Goal: Transaction & Acquisition: Purchase product/service

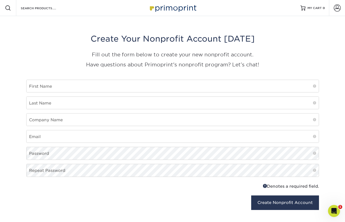
click at [185, 11] on img at bounding box center [173, 8] width 50 height 11
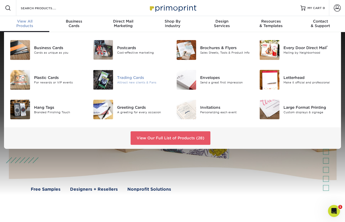
click at [134, 78] on div "Trading Cards" at bounding box center [143, 78] width 52 height 6
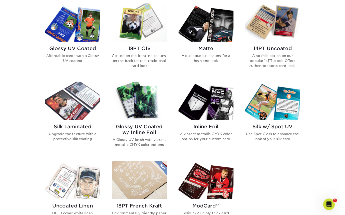
scroll to position [250, 0]
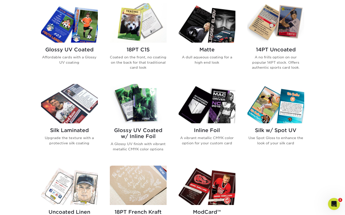
click at [69, 101] on img at bounding box center [69, 103] width 57 height 39
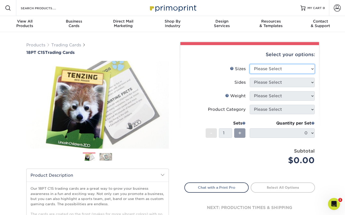
select select "2.50x3.50"
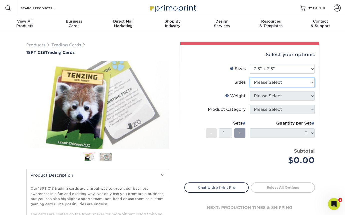
select select "13abbda7-1d64-4f25-8bb2-c179b224825d"
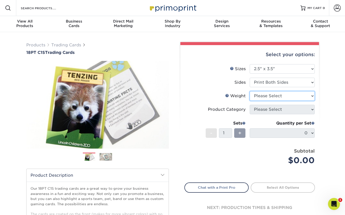
select select "18PTC1S"
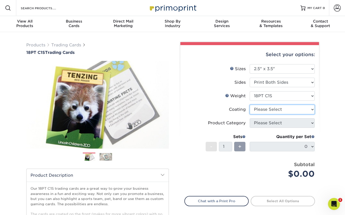
select select "1e8116af-acfc-44b1-83dc-8181aa338834"
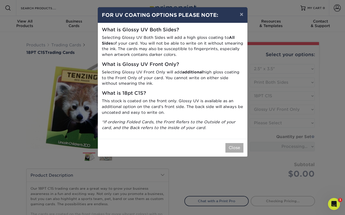
click at [234, 146] on button "Close" at bounding box center [235, 148] width 18 height 10
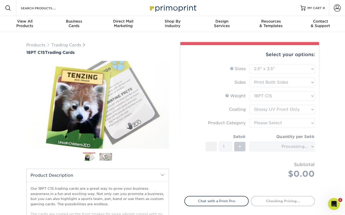
click at [278, 122] on form "Sizes Help Sizes Please Select 2.5" x 3.5" Sides Please Select 18PT C1S" at bounding box center [250, 127] width 131 height 126
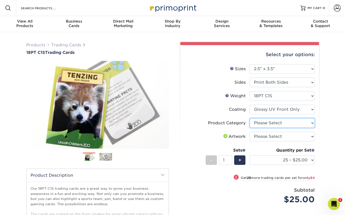
select select "c2f9bce9-36c2-409d-b101-c29d9d031e18"
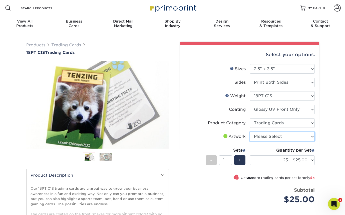
select select "upload"
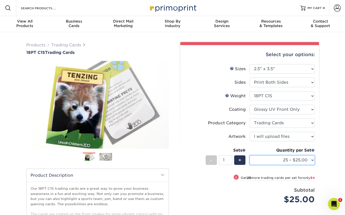
select select "250 – $48.00"
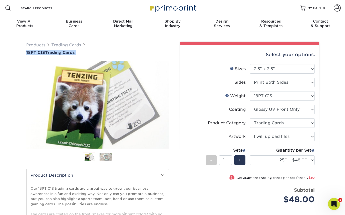
copy div "18PT C1S Trading Cards"
drag, startPoint x: 81, startPoint y: 55, endPoint x: 21, endPoint y: 53, distance: 59.4
click at [21, 53] on div "Products Trading Cards 18PT C1S Trading Cards Previous Next show more" at bounding box center [172, 163] width 345 height 262
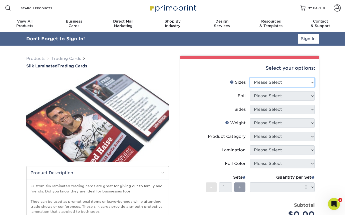
select select "2.50x3.50"
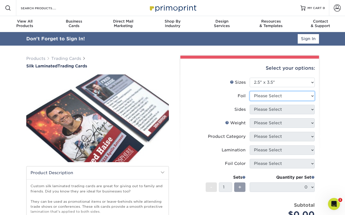
select select "0"
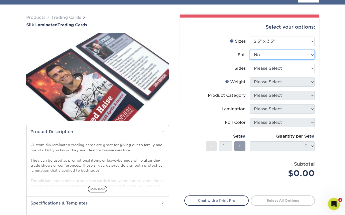
scroll to position [41, 0]
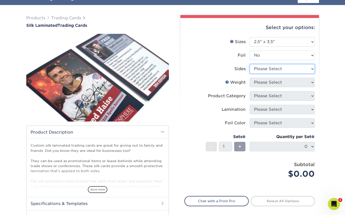
select select "13abbda7-1d64-4f25-8bb2-c179b224825d"
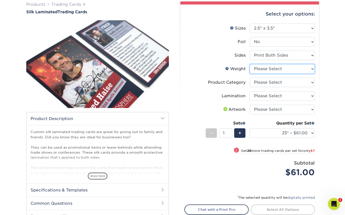
select select "16PT"
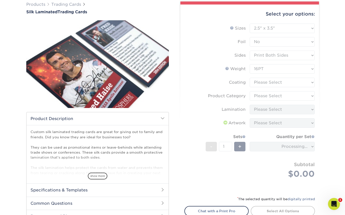
click at [291, 83] on form "Sizes Help Sizes Please Select 2.5" x 3.5" Foil Please Select No Yes -" at bounding box center [250, 107] width 131 height 167
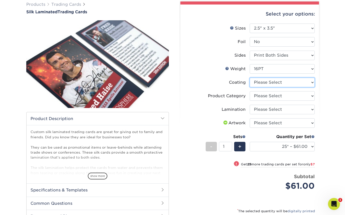
select select "3e7618de-abca-4bda-9f97-8b9129e913d8"
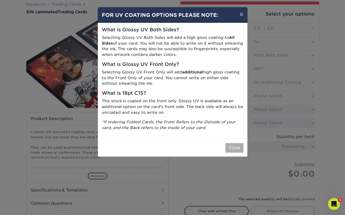
click at [229, 147] on button "Close" at bounding box center [235, 148] width 18 height 10
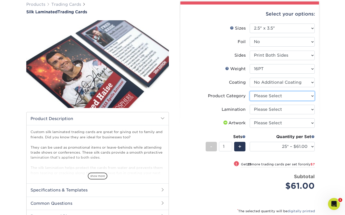
select select "c2f9bce9-36c2-409d-b101-c29d9d031e18"
select select "ccacb42f-45f7-42d3-bbd3-7c8421cf37f0"
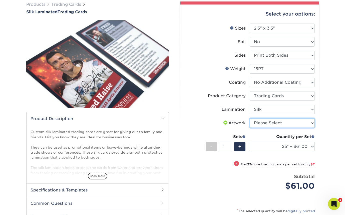
select select "upload"
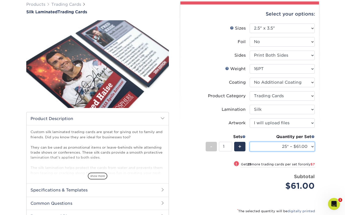
select select "250* – $88.00"
drag, startPoint x: 276, startPoint y: 143, endPoint x: 113, endPoint y: 0, distance: 217.3
click at [64, 15] on div "Products Trading Cards Silk Laminated Trading Cards" at bounding box center [173, 132] width 301 height 261
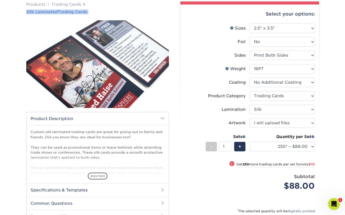
drag, startPoint x: 98, startPoint y: 15, endPoint x: 27, endPoint y: 13, distance: 71.9
click at [26, 13] on div "Products Trading Cards Silk Laminated Trading Cards show more /" at bounding box center [98, 129] width 150 height 255
copy div "Silk Laminated Trading Cards"
click at [176, 59] on div "Select your options: Sizes Help Sizes Please Select 2.5" x 3.5" Foil No -" at bounding box center [248, 132] width 150 height 261
click at [238, 147] on div "+" at bounding box center [239, 147] width 11 height 10
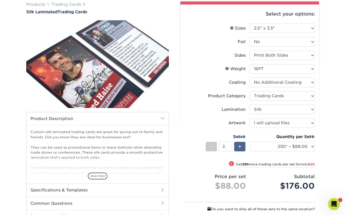
click at [238, 147] on div "+" at bounding box center [239, 147] width 11 height 10
type input "3"
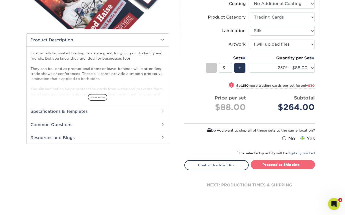
click at [281, 164] on link "Proceed to Shipping" at bounding box center [283, 164] width 64 height 9
type input "Set 1"
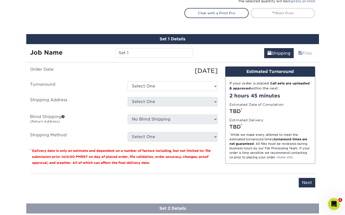
scroll to position [292, 0]
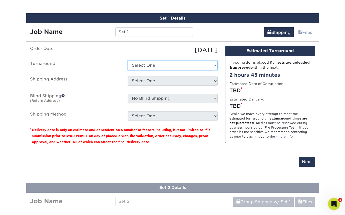
select select "0292088f-bf58-4db7-bf3a-97a909585a80"
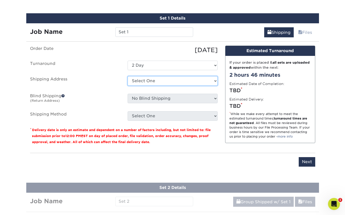
select select "newaddress"
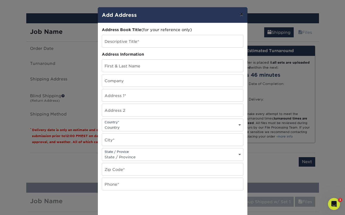
click at [241, 16] on button "×" at bounding box center [242, 14] width 12 height 14
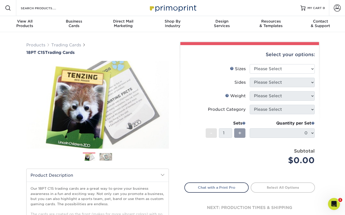
click at [219, 99] on label "Weight Help Weight" at bounding box center [217, 96] width 65 height 10
